Goal: Transaction & Acquisition: Subscribe to service/newsletter

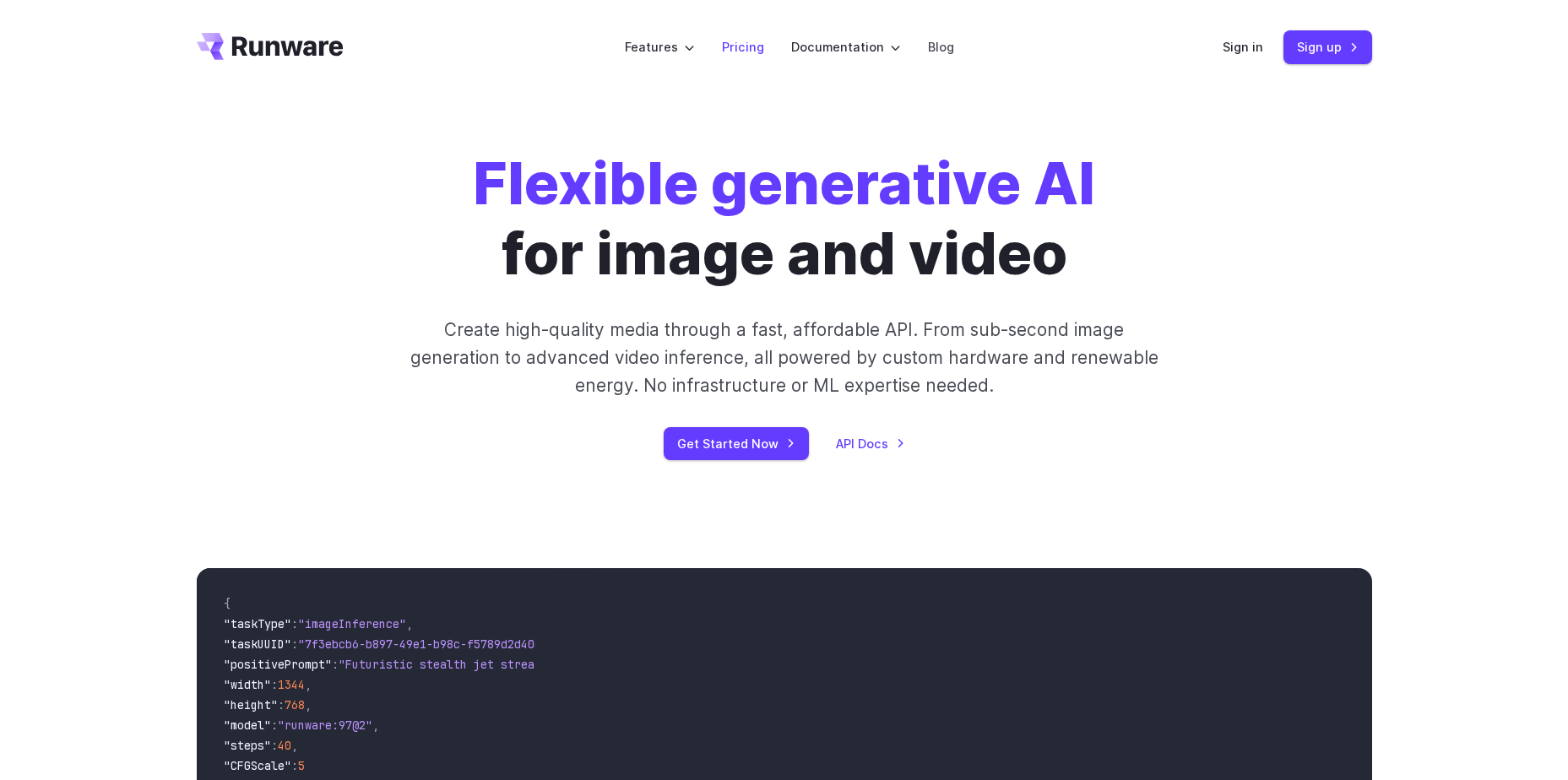
click at [713, 54] on li "Pricing" at bounding box center [743, 46] width 69 height 46
click at [731, 57] on link "Pricing" at bounding box center [743, 46] width 42 height 19
drag, startPoint x: 0, startPoint y: 0, endPoint x: 731, endPoint y: 445, distance: 855.8
click at [731, 445] on link "Get Started Now" at bounding box center [737, 443] width 145 height 33
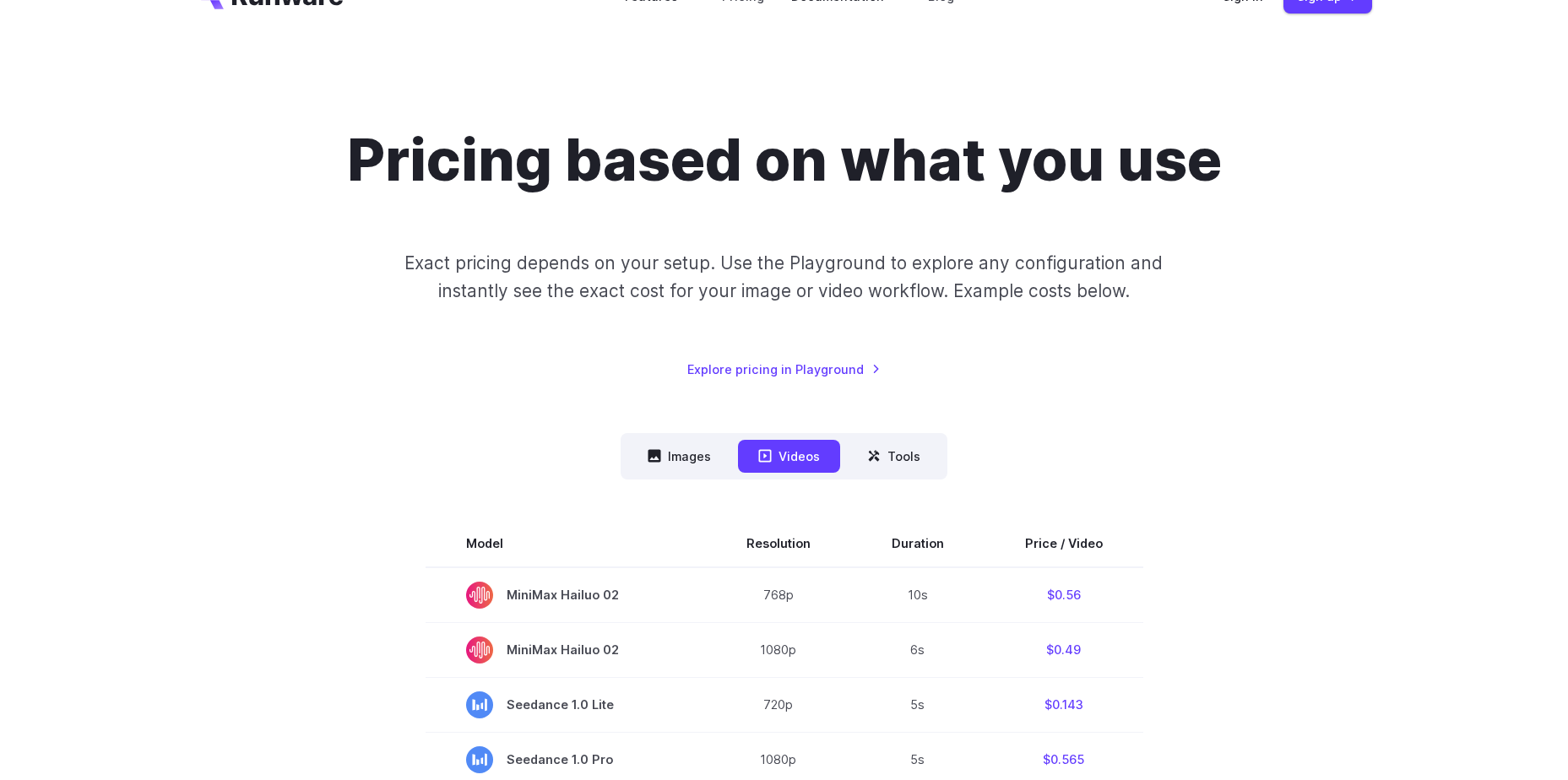
scroll to position [169, 0]
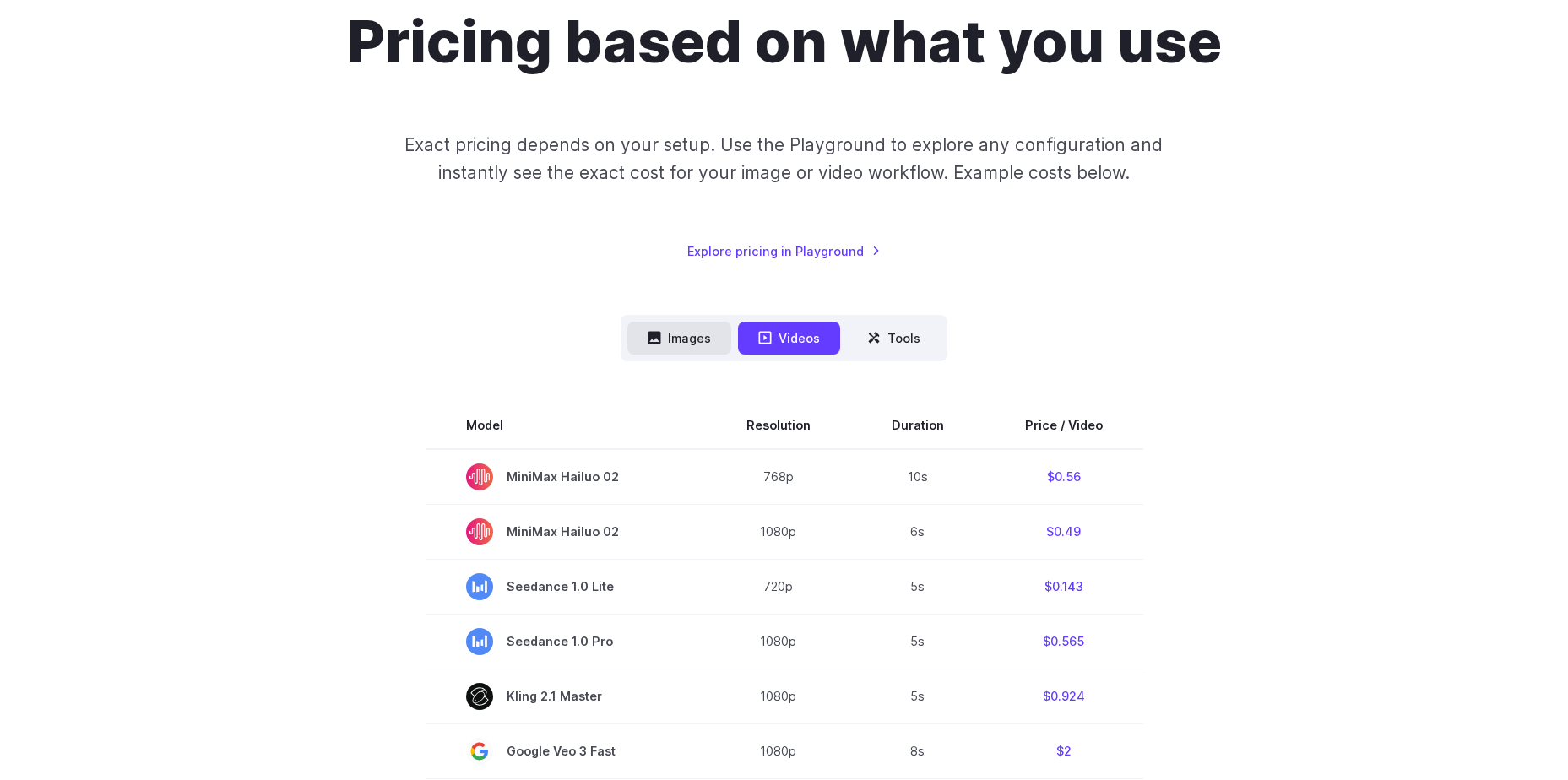
click at [682, 328] on button "Images" at bounding box center [679, 338] width 104 height 33
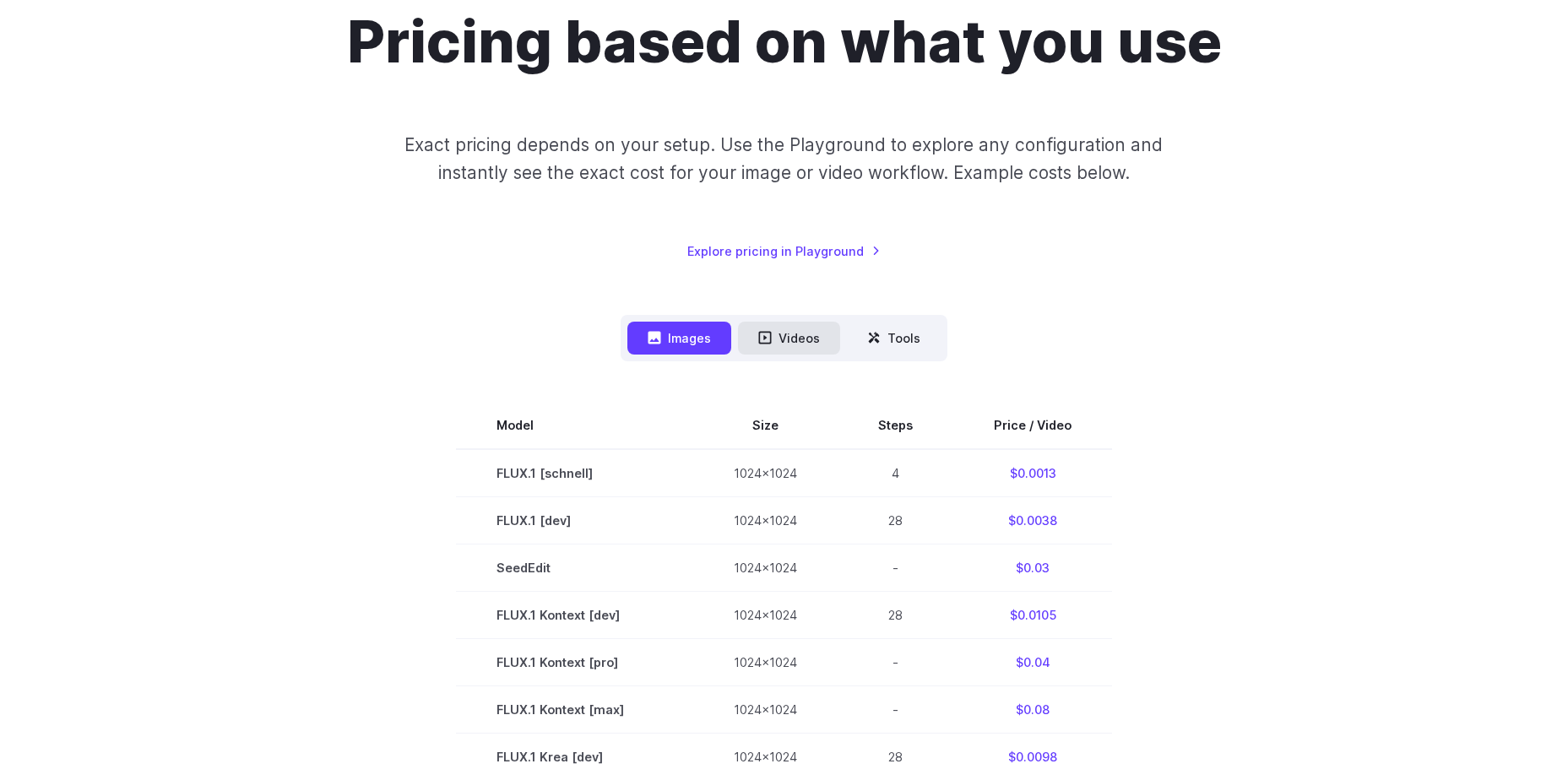
click at [775, 322] on button "Videos" at bounding box center [789, 338] width 102 height 33
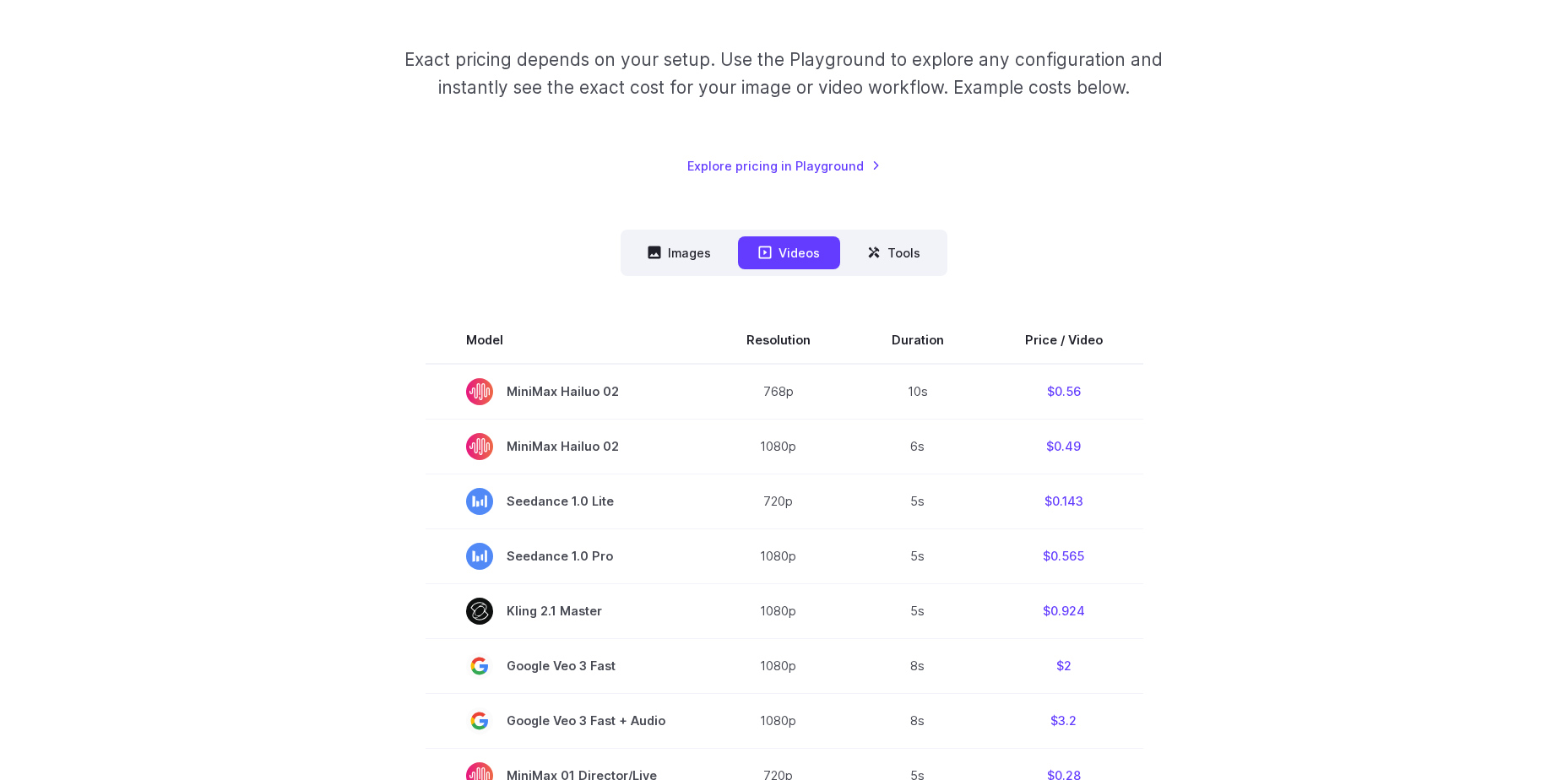
scroll to position [0, 0]
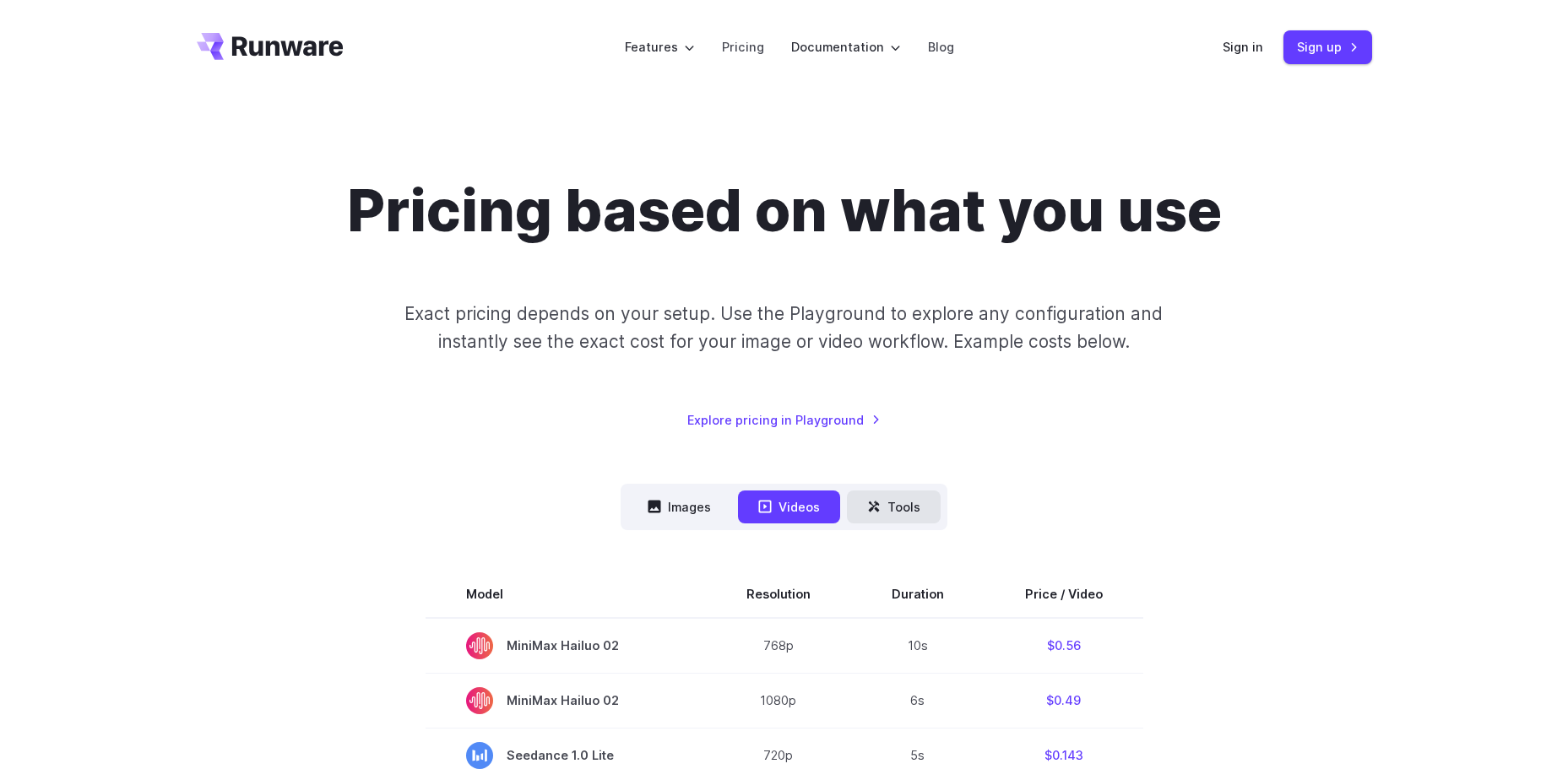
click at [910, 498] on button "Tools" at bounding box center [893, 507] width 94 height 33
